Goal: Check status: Check status

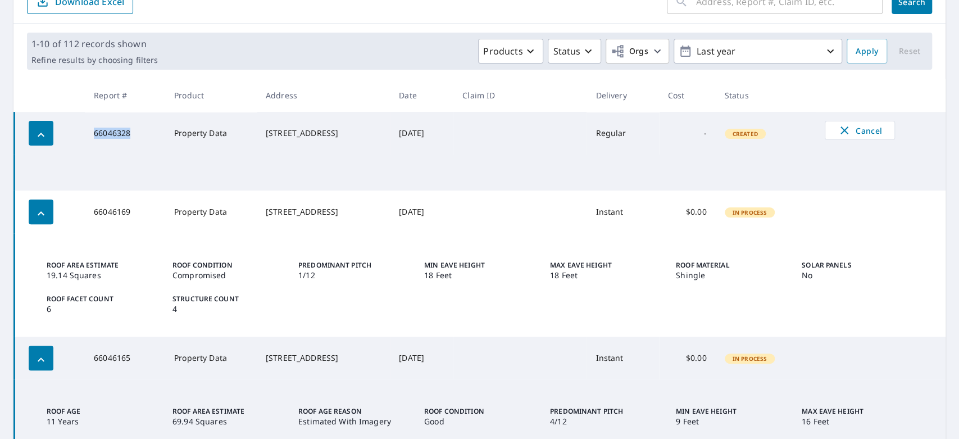
scroll to position [138, 0]
click at [198, 158] on td at bounding box center [480, 172] width 931 height 36
drag, startPoint x: 336, startPoint y: 138, endPoint x: 184, endPoint y: 134, distance: 152.2
click at [184, 134] on tr "66046328 Property Data [STREET_ADDRESS] [DATE] Regular - Created Cancel" at bounding box center [480, 132] width 931 height 43
click at [354, 190] on td "[STREET_ADDRESS]" at bounding box center [323, 211] width 133 height 43
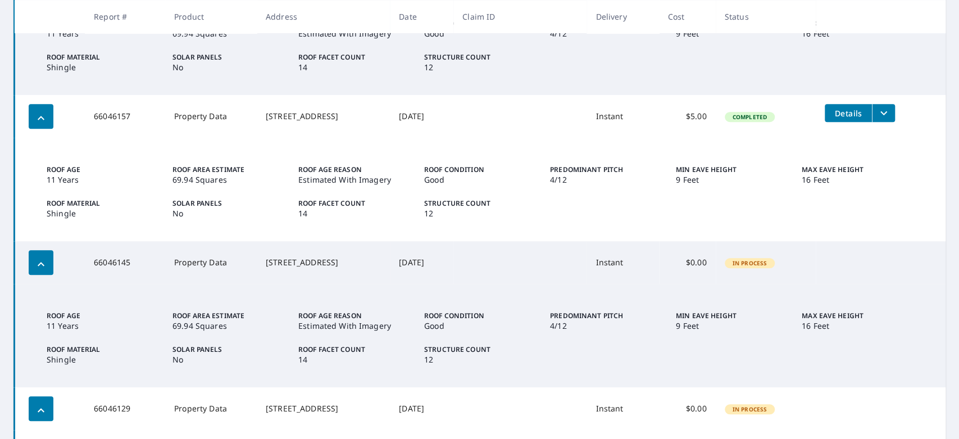
scroll to position [523, 0]
click at [882, 122] on td "Details" at bounding box center [880, 114] width 130 height 36
click at [877, 118] on icon "filesDropdownBtn-66046157" at bounding box center [883, 113] width 13 height 13
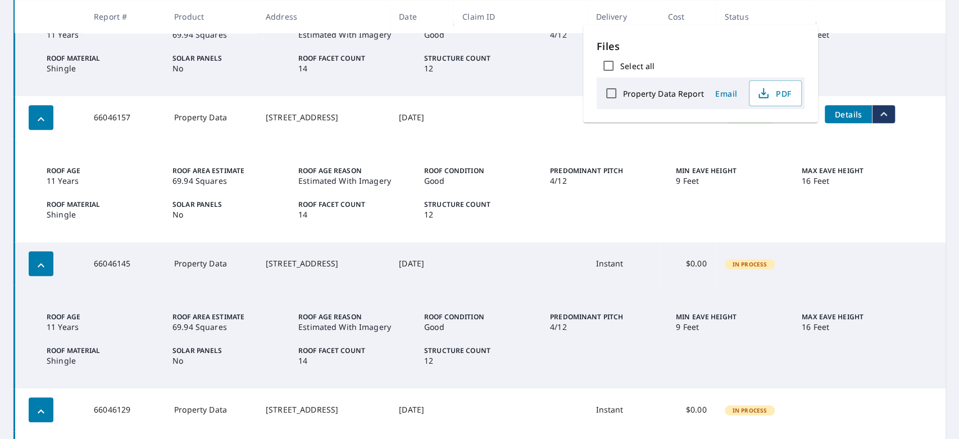
click at [678, 195] on div "Roof Age [DEMOGRAPHIC_DATA] Years Roof Area Estimate 69.94 Squares Roof Age Rea…" at bounding box center [483, 193] width 872 height 54
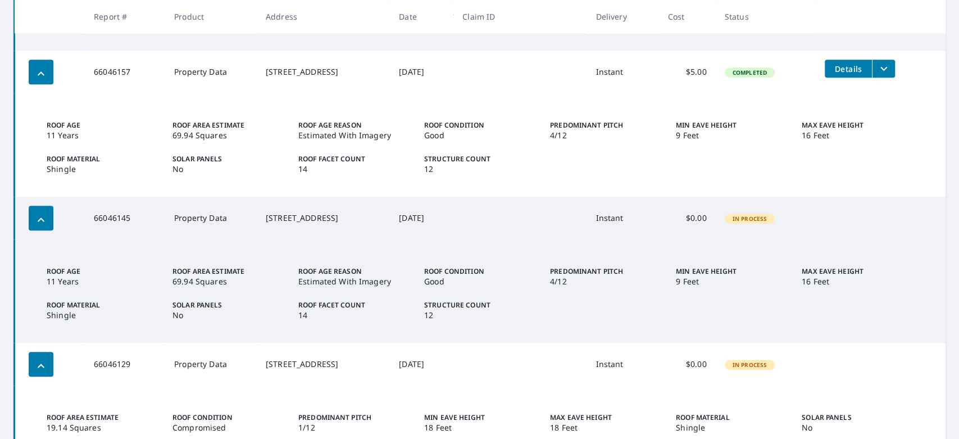
scroll to position [571, 0]
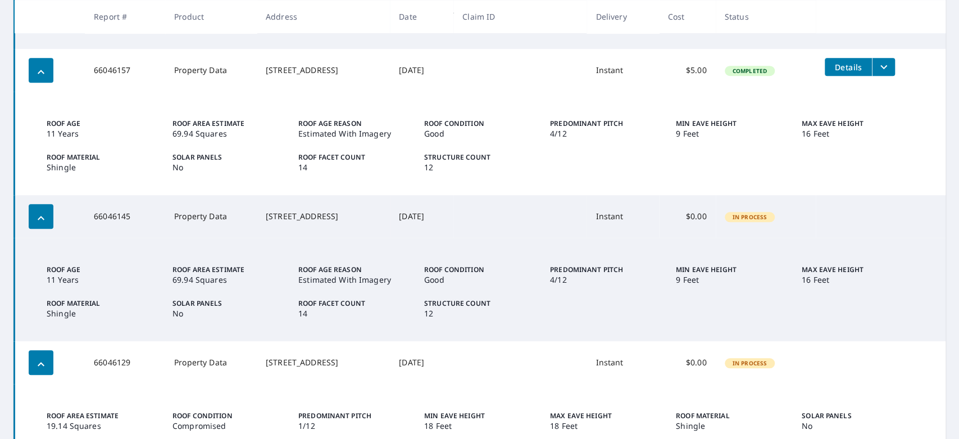
click at [883, 70] on icon "filesDropdownBtn-66046157" at bounding box center [883, 66] width 13 height 13
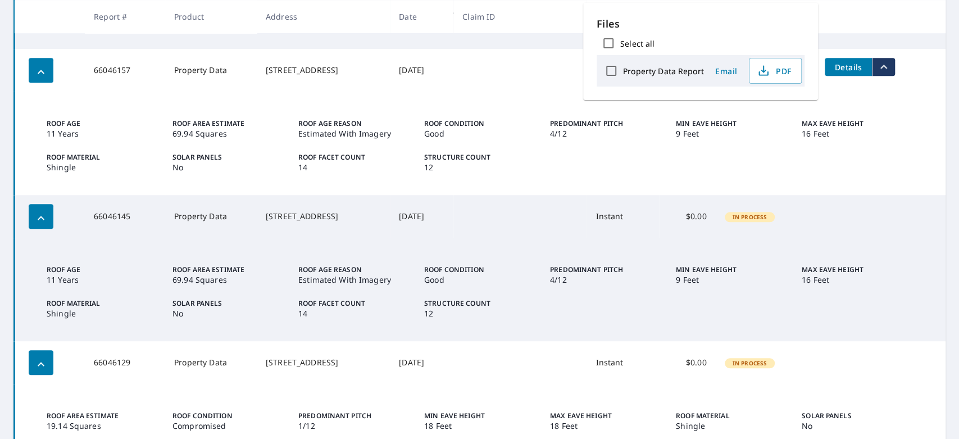
click at [836, 63] on span "Details" at bounding box center [848, 67] width 34 height 11
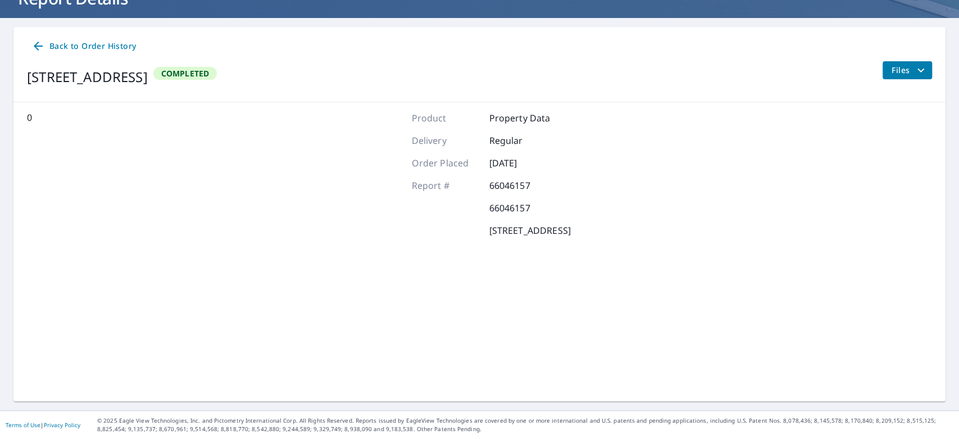
scroll to position [85, 0]
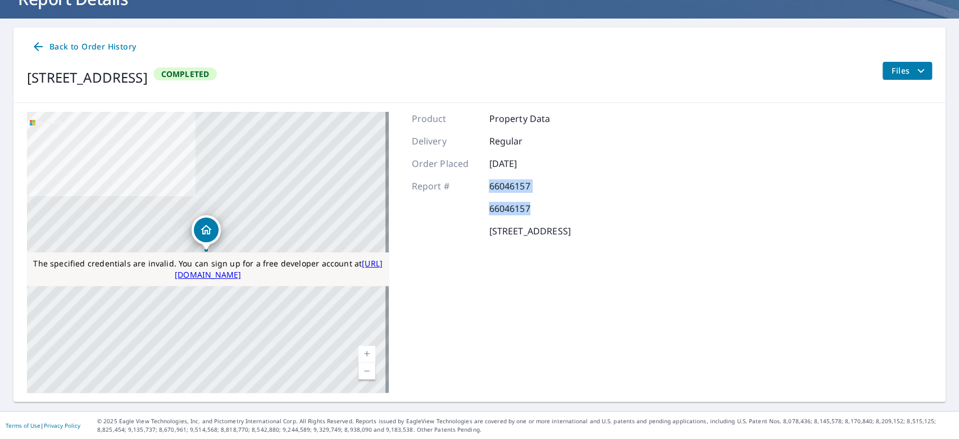
drag, startPoint x: 526, startPoint y: 203, endPoint x: 482, endPoint y: 183, distance: 48.0
click at [482, 183] on div "Product Property Data Delivery Regular Order Placed [DATE] Report # 66046157 66…" at bounding box center [490, 252] width 159 height 281
click at [570, 297] on div "Product Property Data Delivery Regular Order Placed [DATE] Report # 66046157 66…" at bounding box center [490, 252] width 159 height 281
drag, startPoint x: 484, startPoint y: 139, endPoint x: 518, endPoint y: 138, distance: 34.3
click at [518, 138] on div "Delivery Regular" at bounding box center [490, 140] width 159 height 13
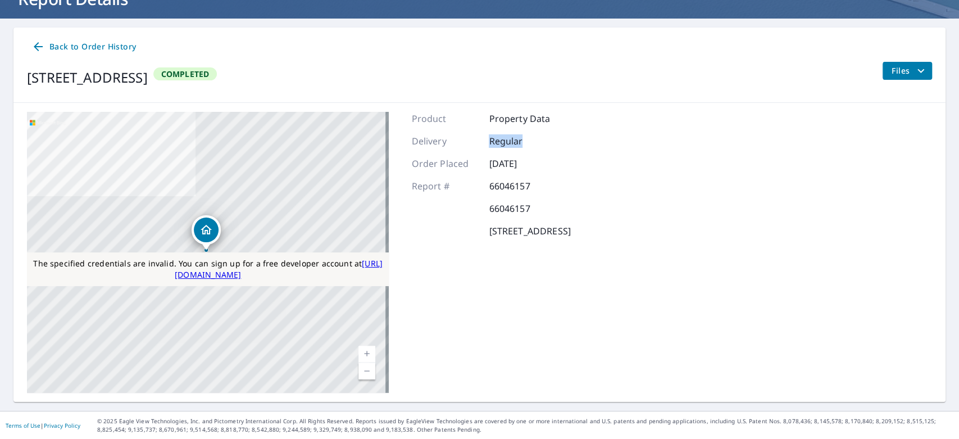
click at [494, 140] on p "Regular" at bounding box center [522, 140] width 67 height 13
drag, startPoint x: 482, startPoint y: 139, endPoint x: 527, endPoint y: 145, distance: 45.4
click at [527, 145] on div "Delivery Regular" at bounding box center [490, 140] width 159 height 13
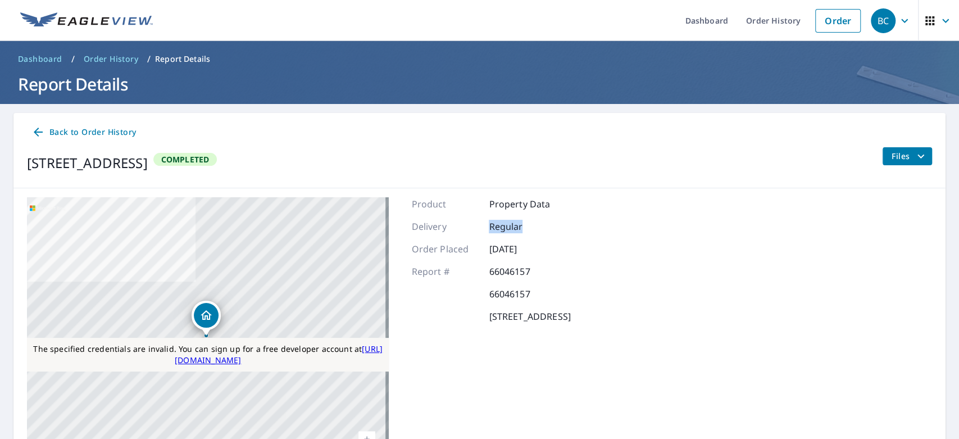
scroll to position [0, 0]
click at [760, 19] on link "Order History" at bounding box center [773, 20] width 72 height 41
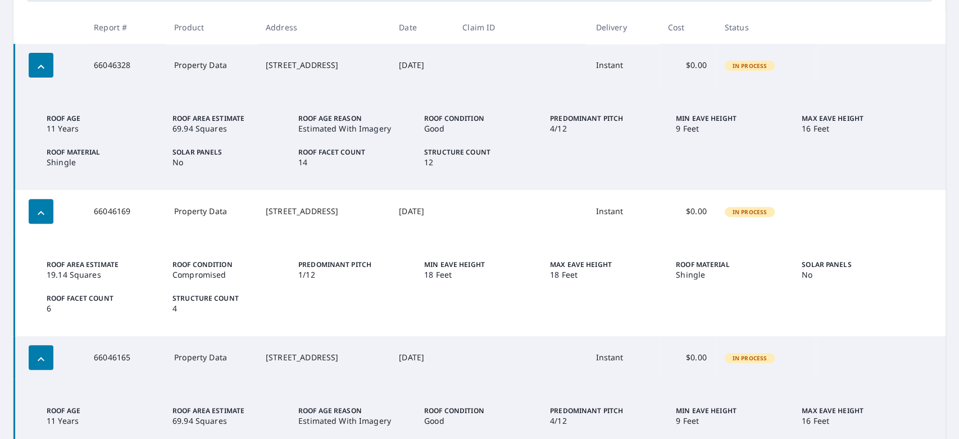
scroll to position [211, 0]
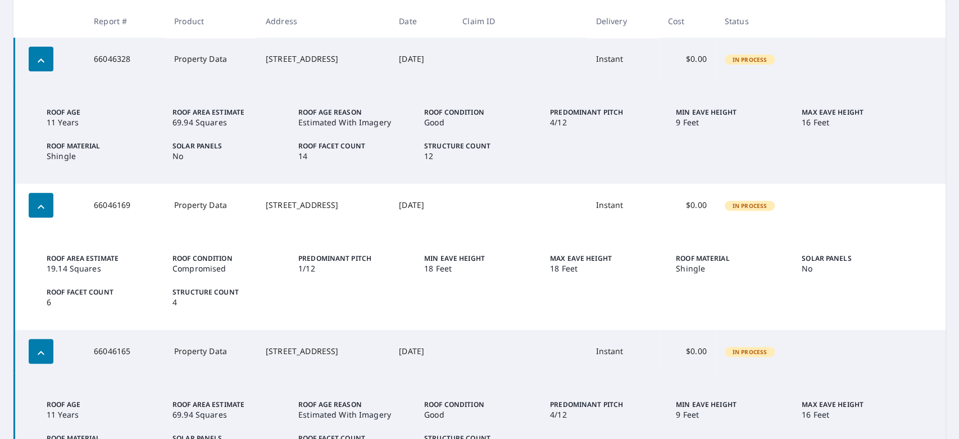
click at [609, 204] on td "Instant" at bounding box center [622, 205] width 72 height 43
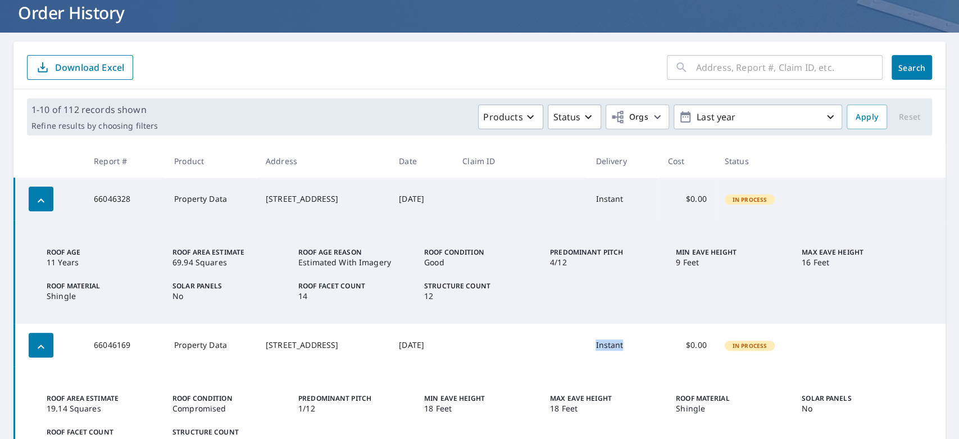
scroll to position [65, 0]
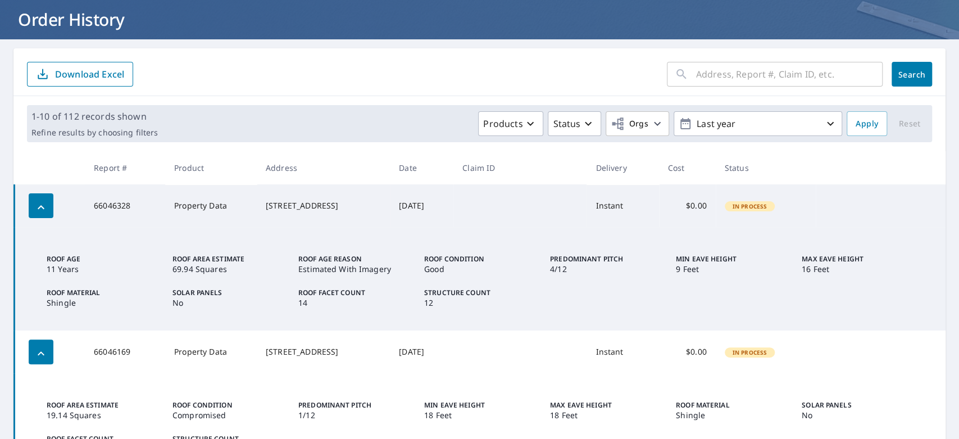
click at [615, 208] on td "Instant" at bounding box center [622, 205] width 72 height 43
click at [607, 207] on td "Instant" at bounding box center [622, 205] width 72 height 43
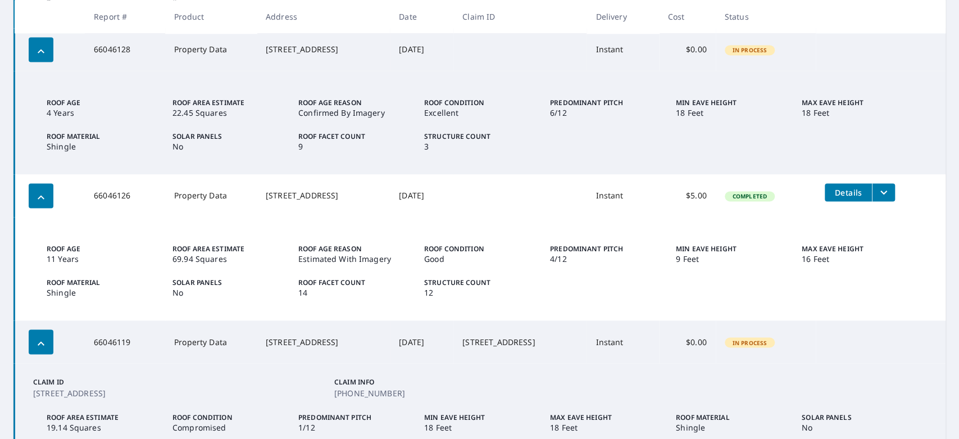
scroll to position [1097, 0]
drag, startPoint x: 601, startPoint y: 342, endPoint x: 623, endPoint y: 345, distance: 22.2
click at [623, 345] on td "Instant" at bounding box center [622, 341] width 72 height 43
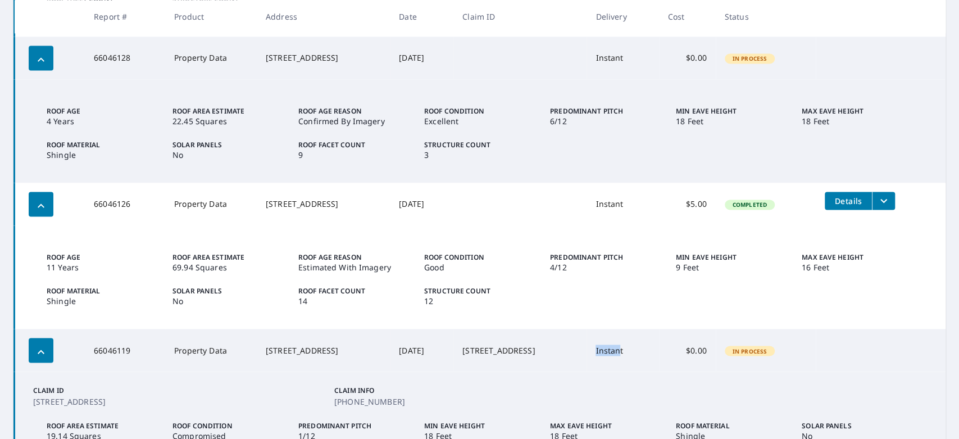
scroll to position [1100, 0]
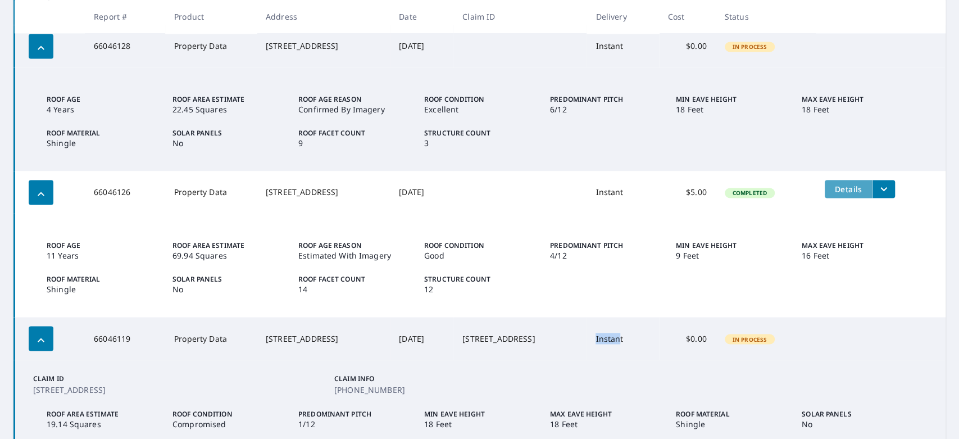
click at [842, 188] on span "Details" at bounding box center [848, 189] width 34 height 11
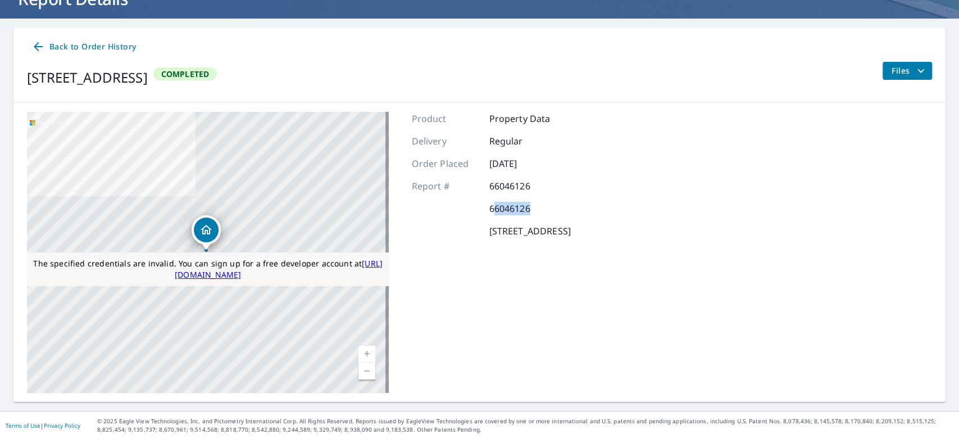
drag, startPoint x: 489, startPoint y: 209, endPoint x: 560, endPoint y: 206, distance: 72.0
click at [566, 211] on div "66046126" at bounding box center [490, 208] width 159 height 13
click at [570, 289] on div "Product Property Data Delivery Regular Order Placed [DATE] Report # 66046126 66…" at bounding box center [490, 252] width 159 height 281
click at [914, 76] on icon "filesDropdownBtn-66046126" at bounding box center [920, 70] width 13 height 13
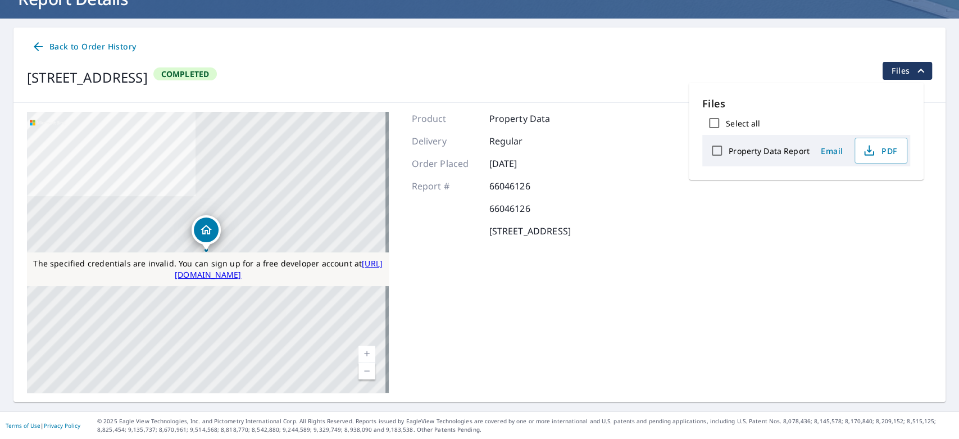
click at [570, 218] on div "Product Property Data Delivery Regular Order Placed [DATE] Report # 66046126 66…" at bounding box center [490, 252] width 159 height 281
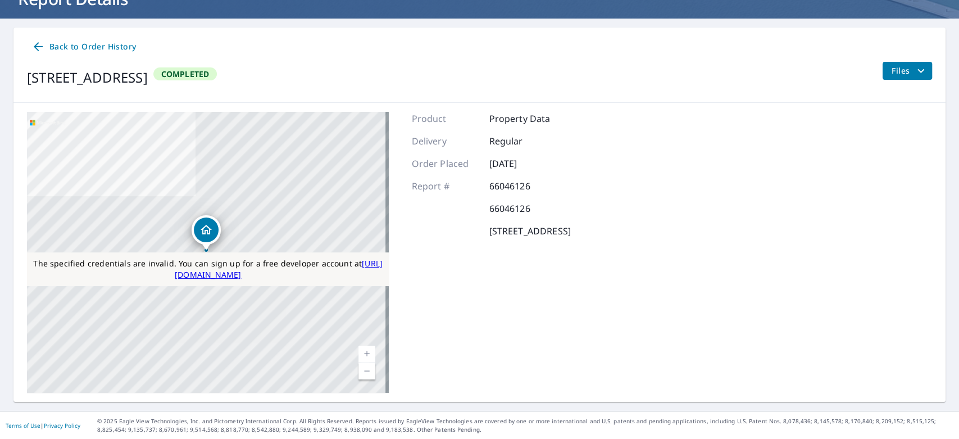
drag, startPoint x: 484, startPoint y: 120, endPoint x: 620, endPoint y: 228, distance: 173.9
click at [570, 228] on div "Product Property Data Delivery Regular Order Placed [DATE] Report # 66046126 66…" at bounding box center [490, 252] width 159 height 281
click at [564, 279] on div "Product Property Data Delivery Regular Order Placed [DATE] Report # 66046126 66…" at bounding box center [490, 252] width 159 height 281
